Goal: Task Accomplishment & Management: Manage account settings

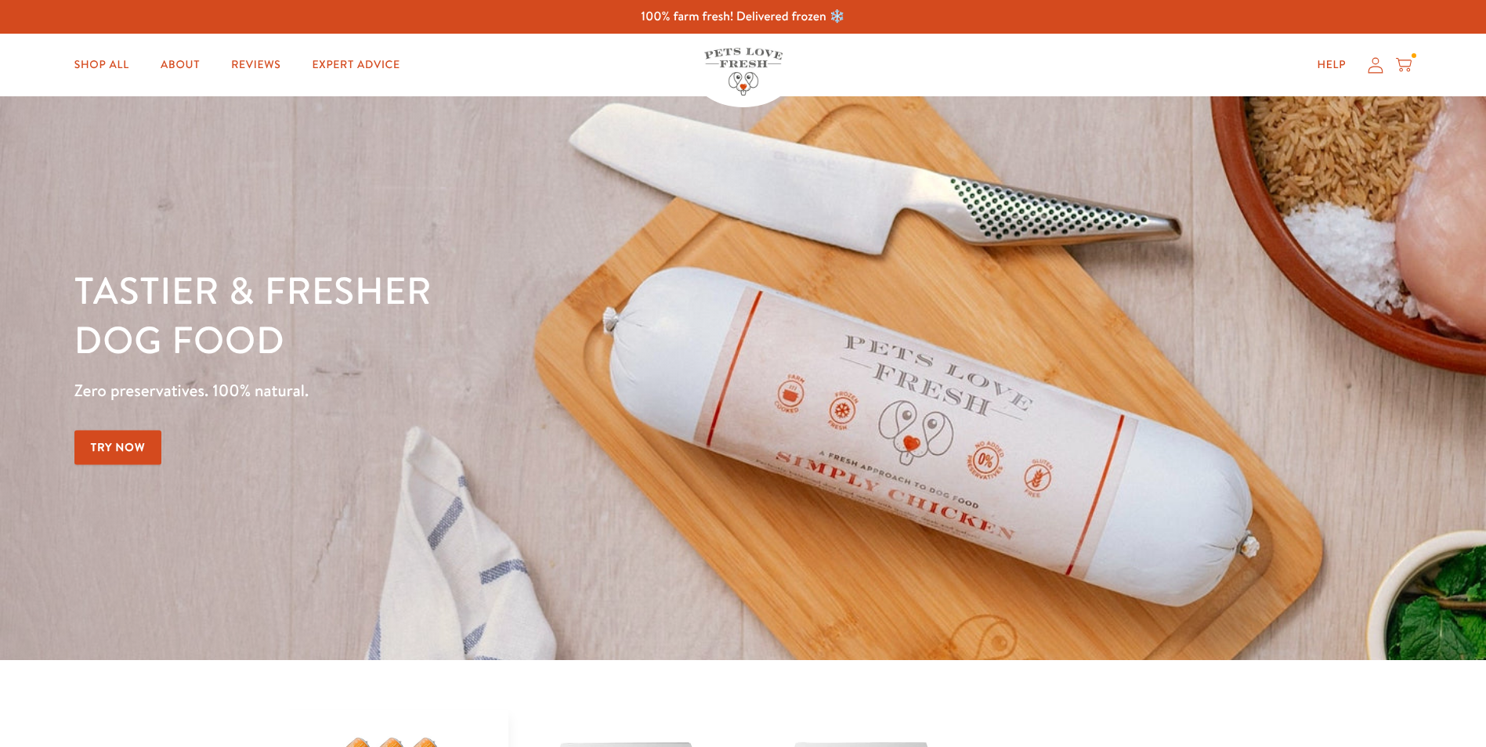
click at [1405, 63] on icon at bounding box center [1404, 64] width 16 height 17
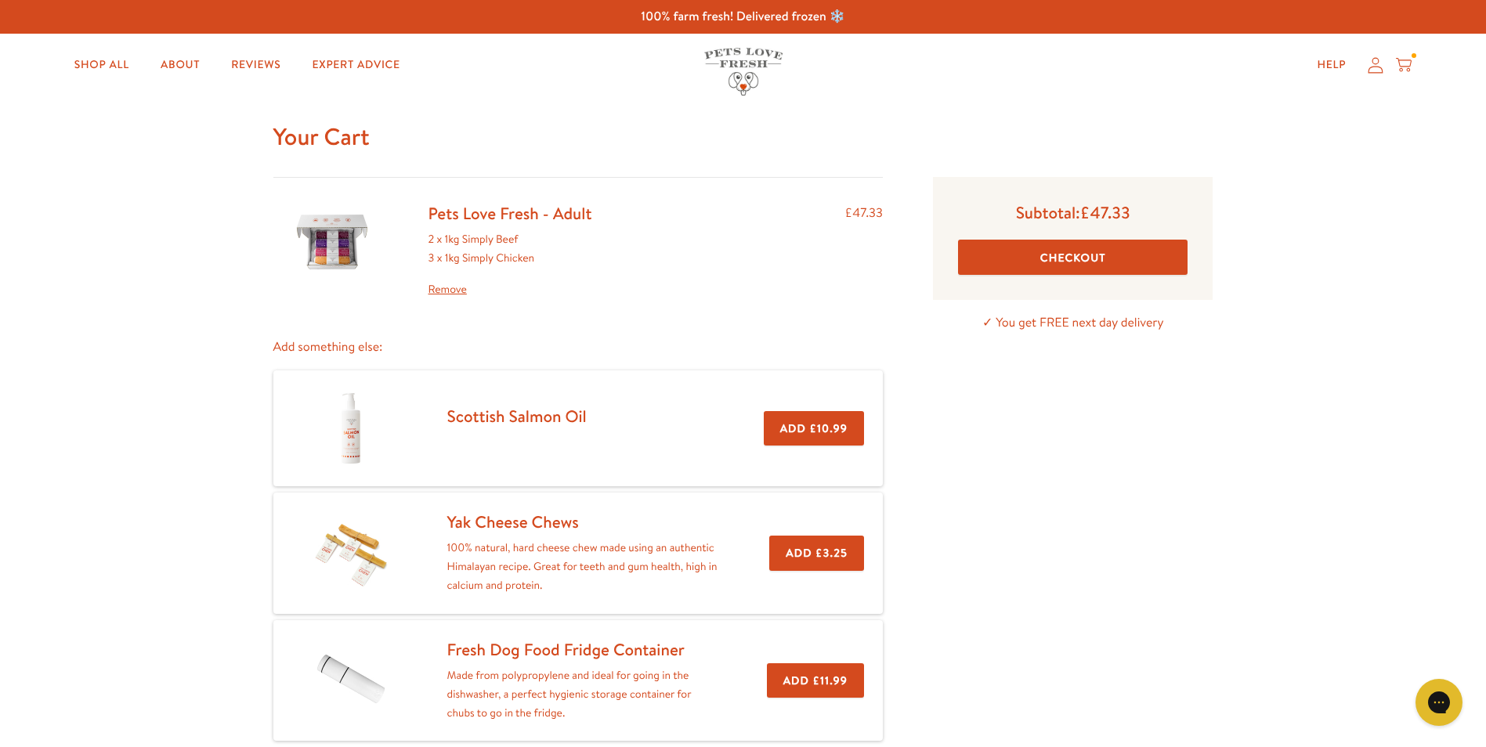
click at [1373, 66] on icon at bounding box center [1376, 65] width 16 height 16
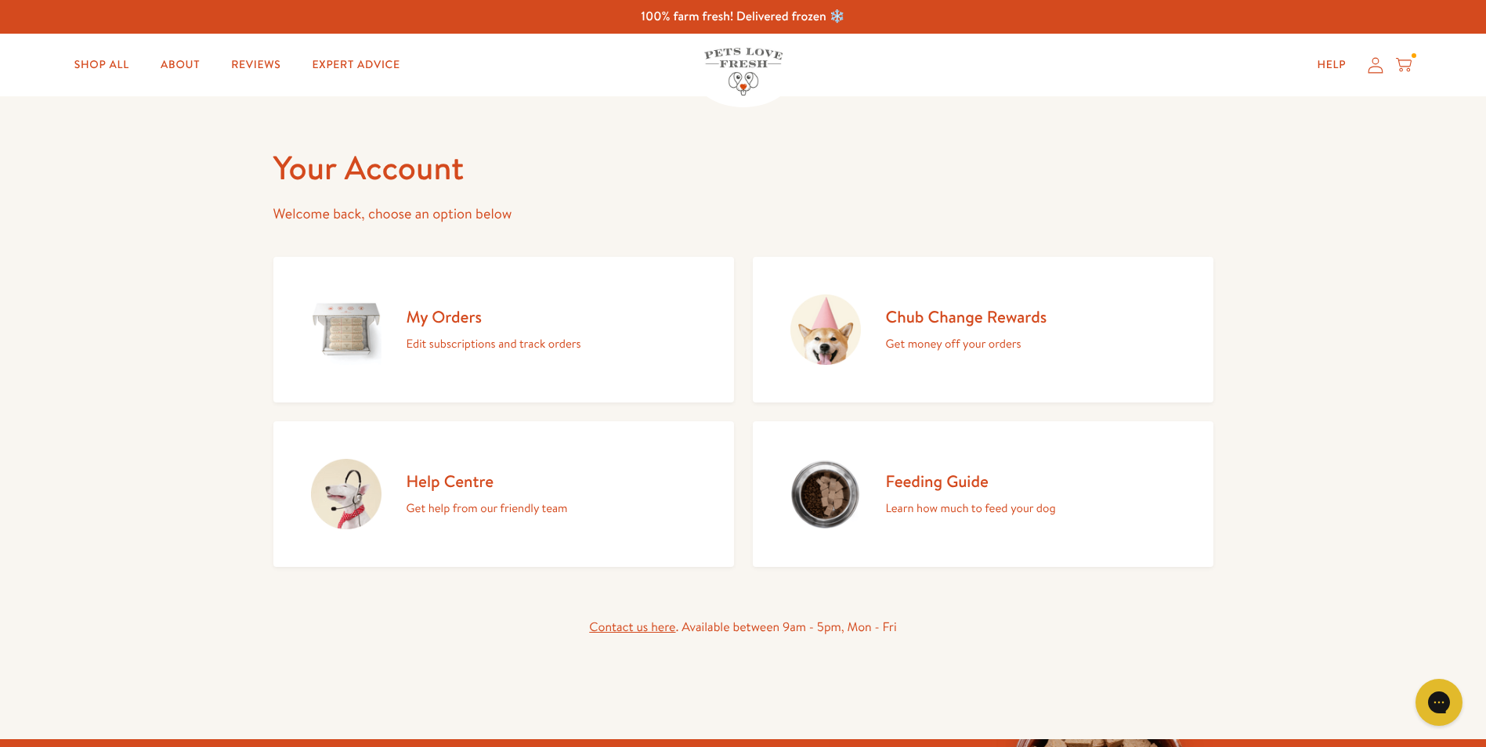
click at [1404, 65] on icon at bounding box center [1404, 64] width 16 height 17
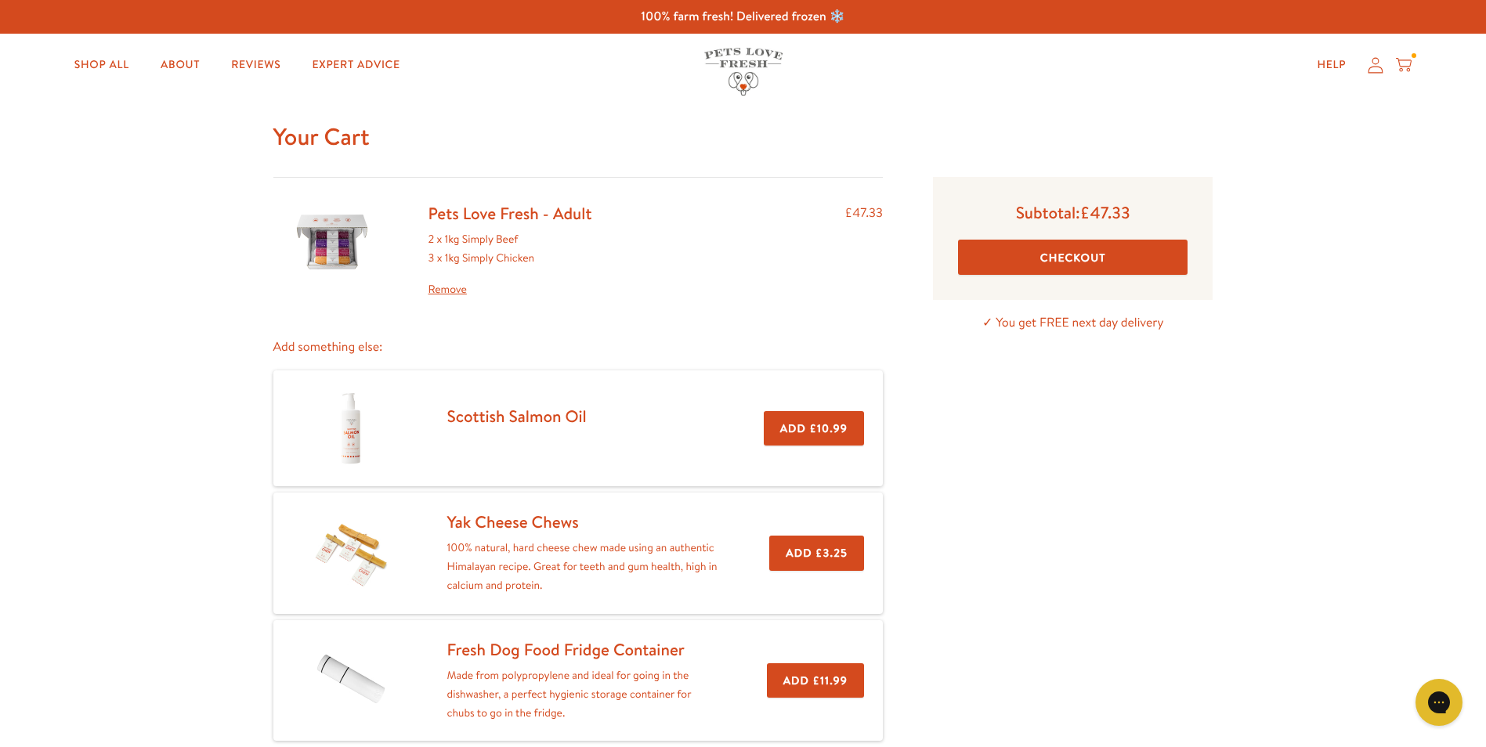
click at [1375, 65] on icon at bounding box center [1376, 65] width 16 height 16
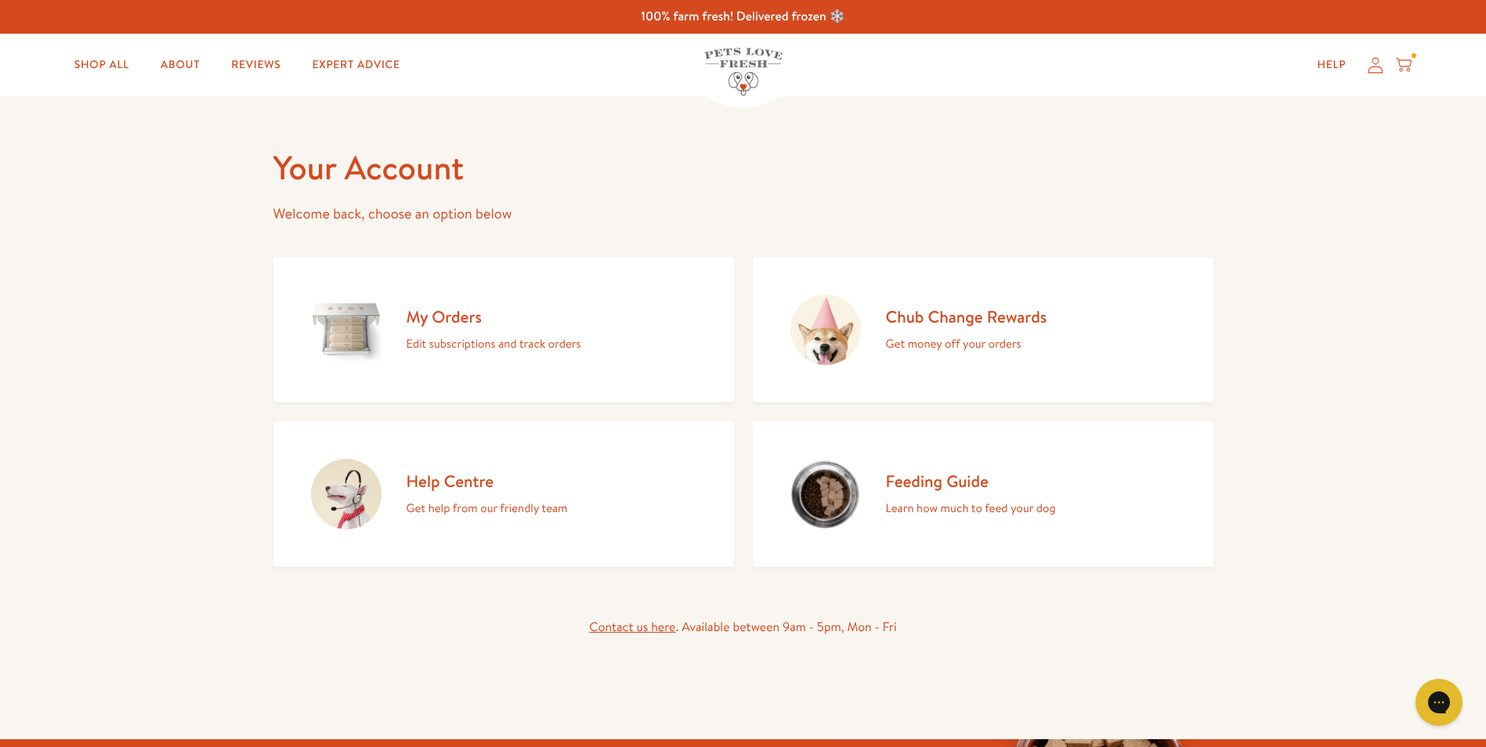
click at [357, 327] on img at bounding box center [346, 330] width 70 height 70
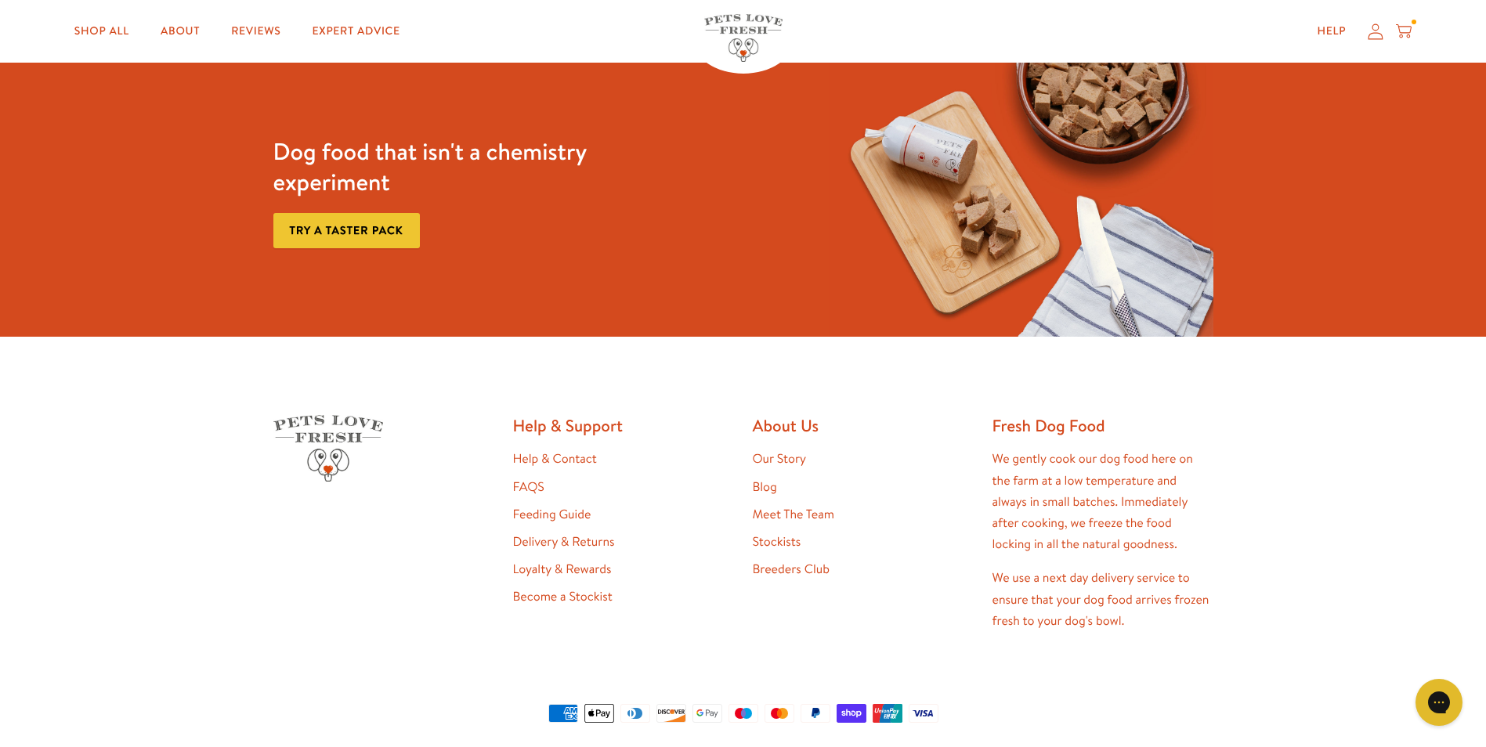
scroll to position [277, 0]
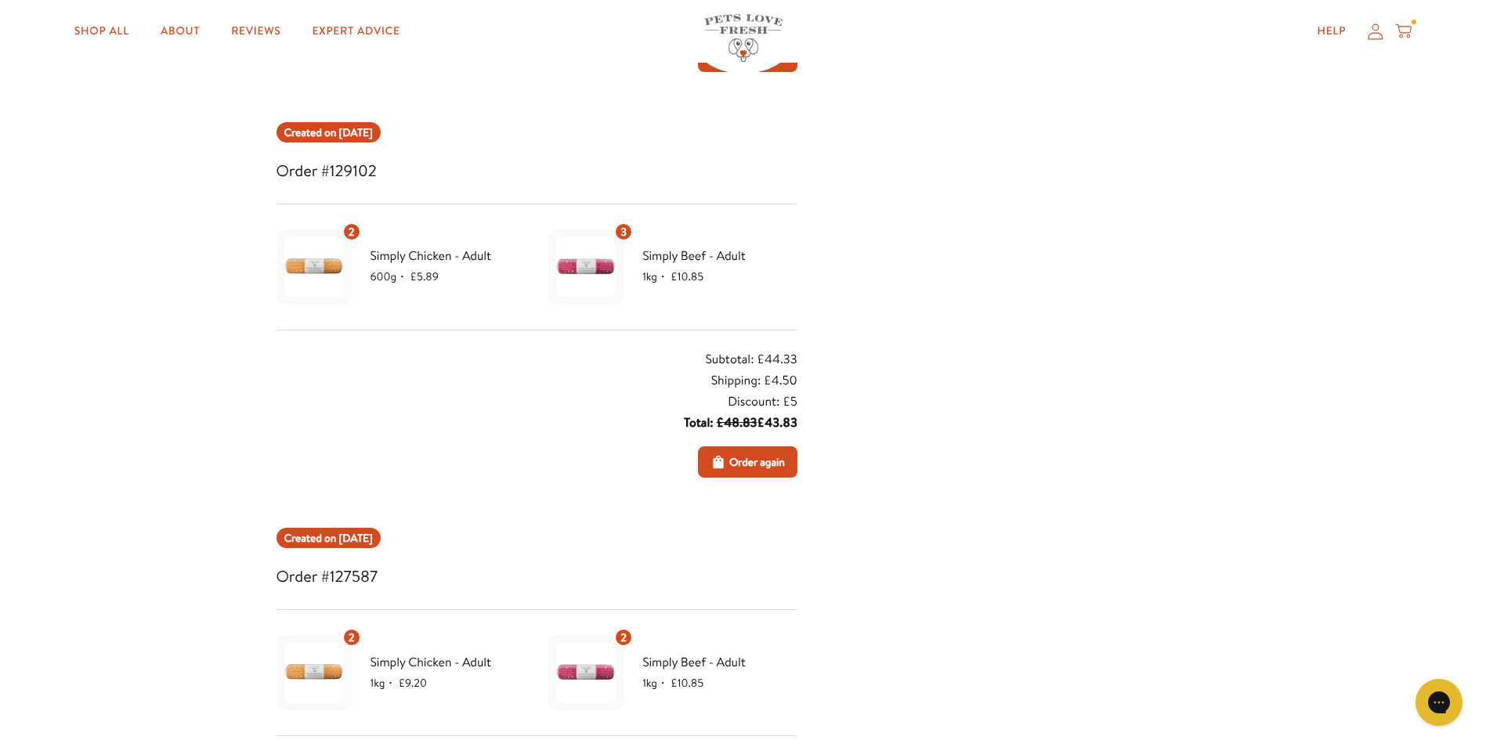
scroll to position [470, 0]
